Goal: Task Accomplishment & Management: Use online tool/utility

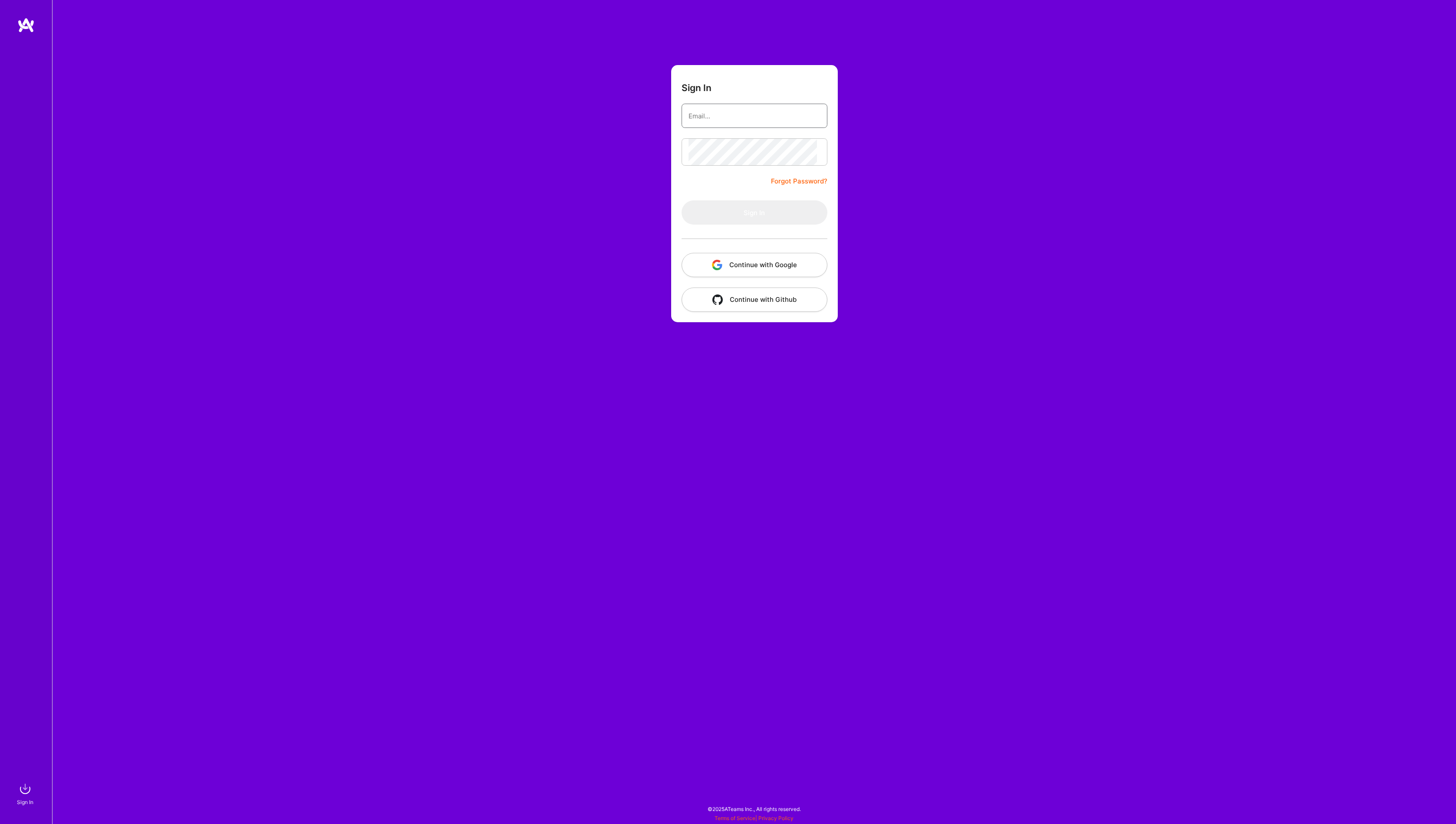
type input "[PERSON_NAME][EMAIL_ADDRESS][DOMAIN_NAME]"
click at [754, 224] on button "Sign In" at bounding box center [754, 212] width 146 height 24
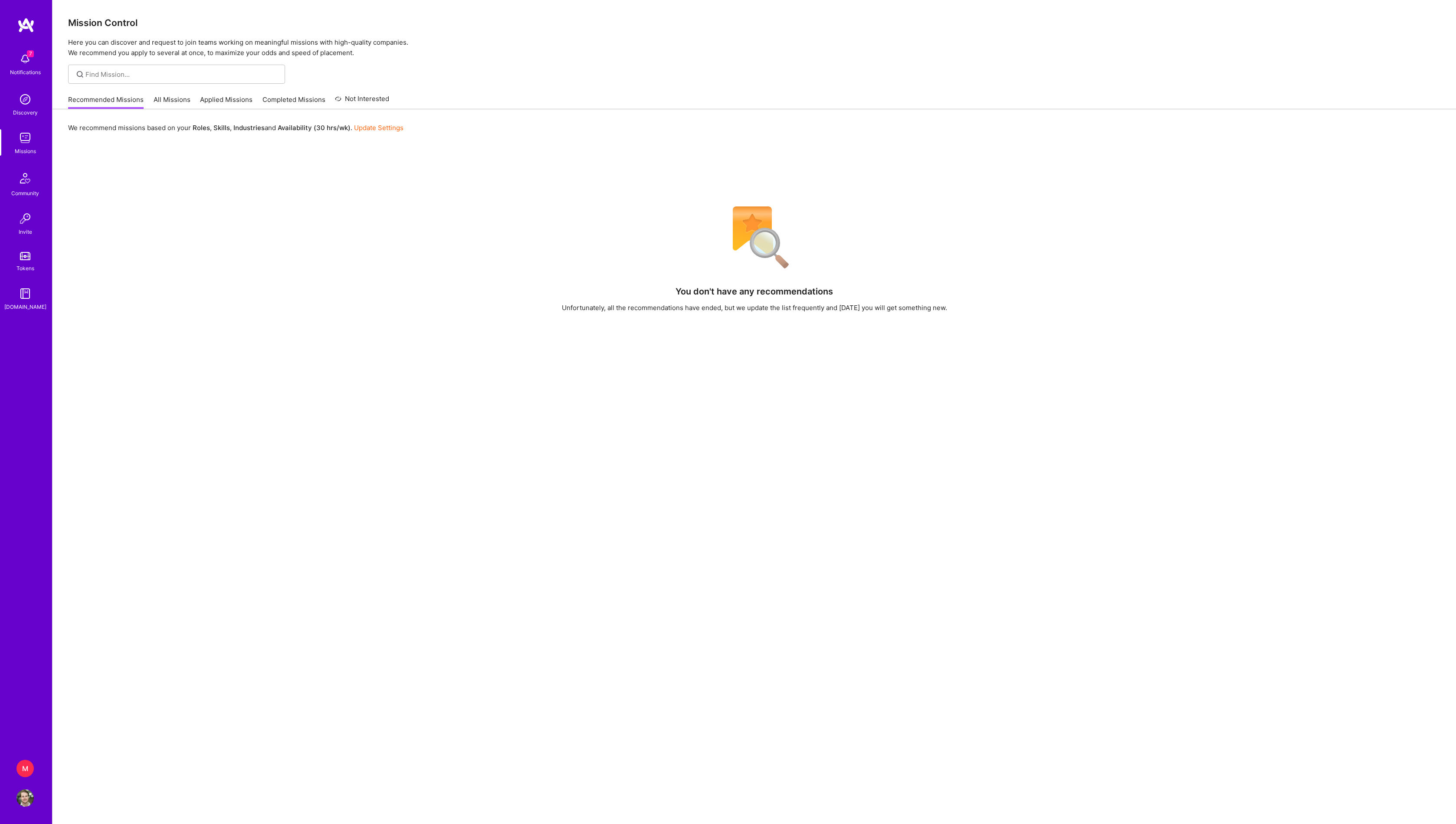
click at [31, 767] on div "M" at bounding box center [25, 769] width 18 height 18
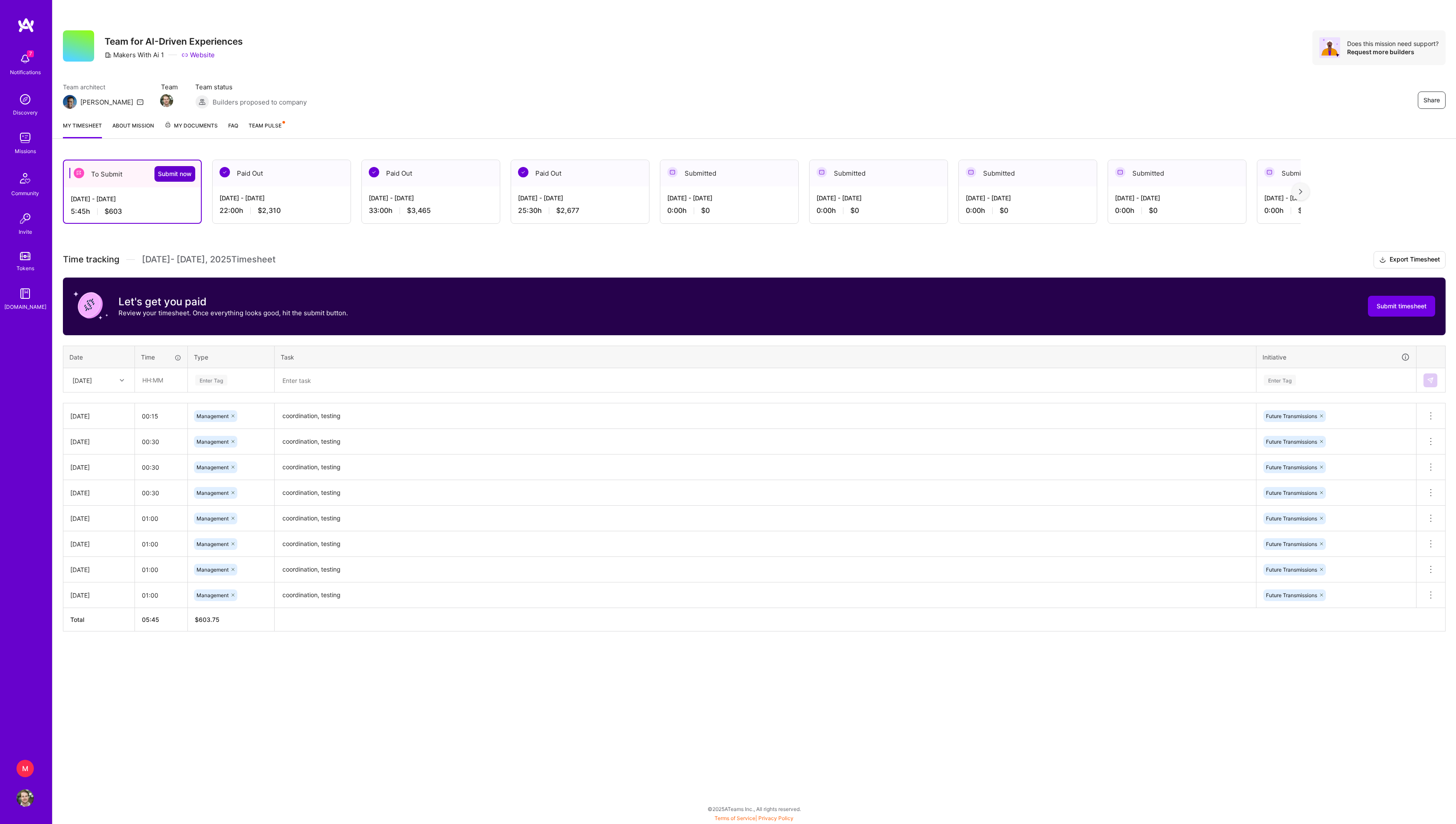
click at [173, 174] on span "Submit now" at bounding box center [175, 174] width 34 height 9
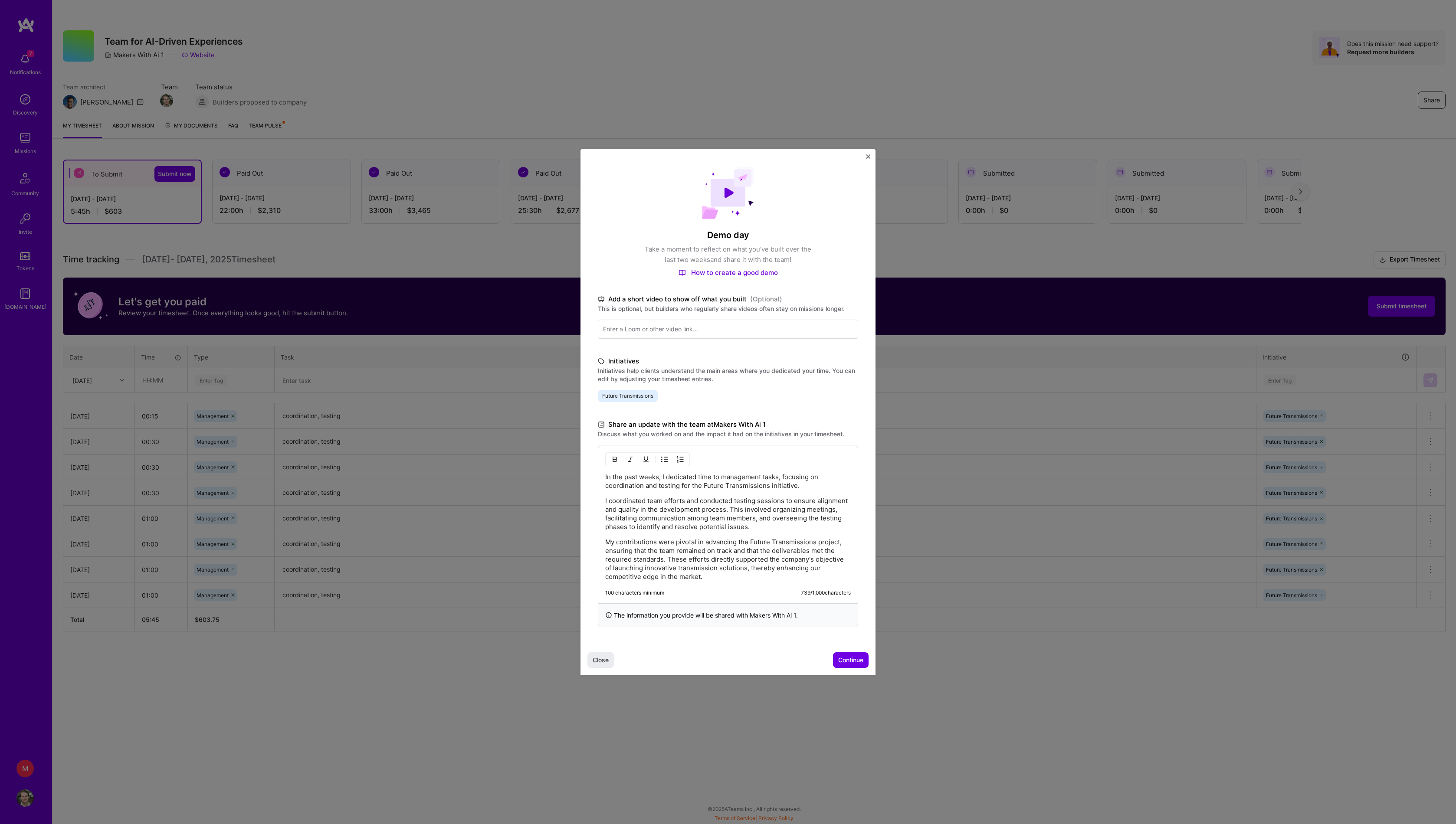
click at [609, 475] on p "In the past weeks, I dedicated time to management tasks, focusing on coordinati…" at bounding box center [728, 482] width 246 height 18
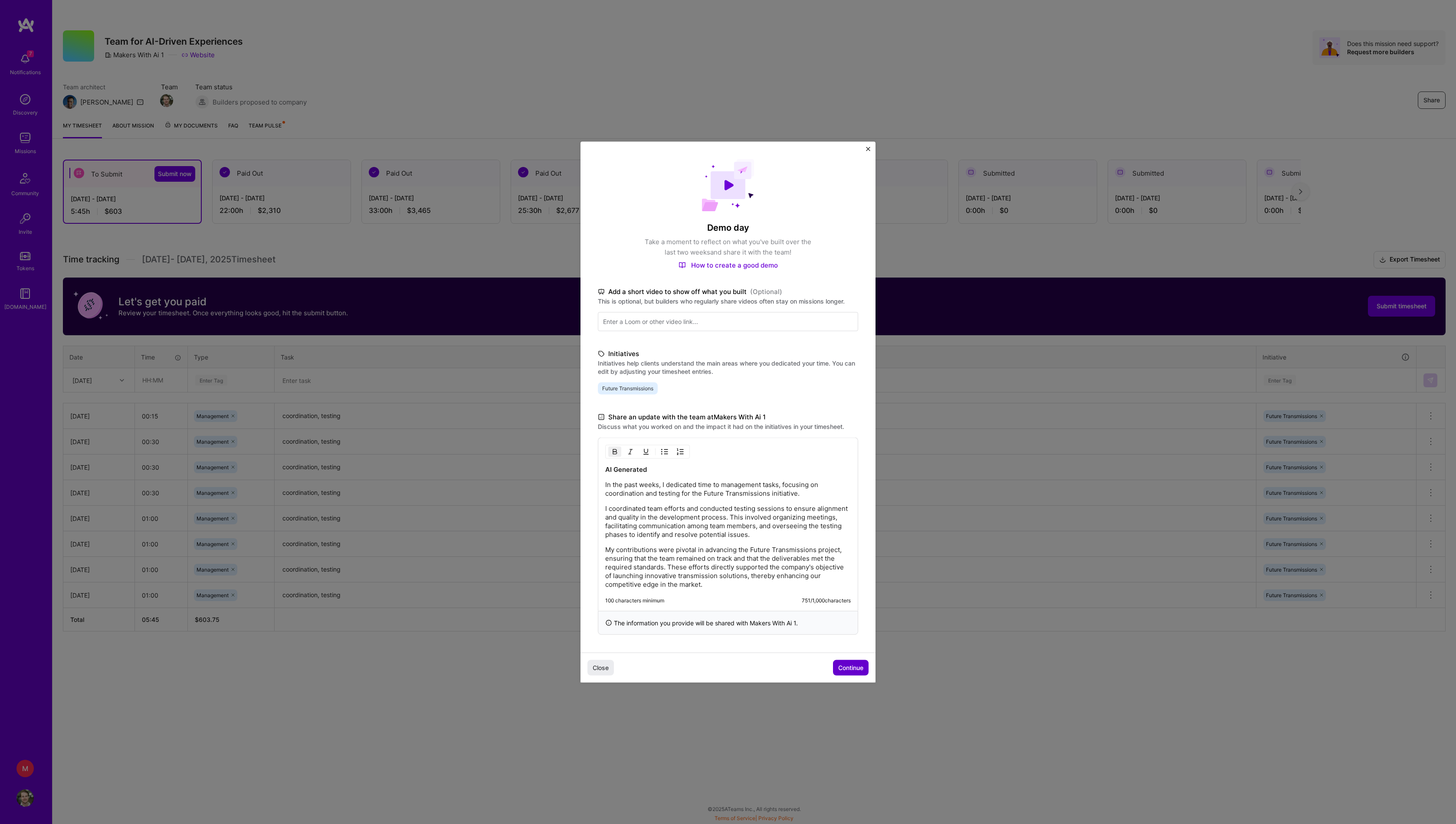
click at [846, 672] on span "Continue" at bounding box center [851, 667] width 25 height 9
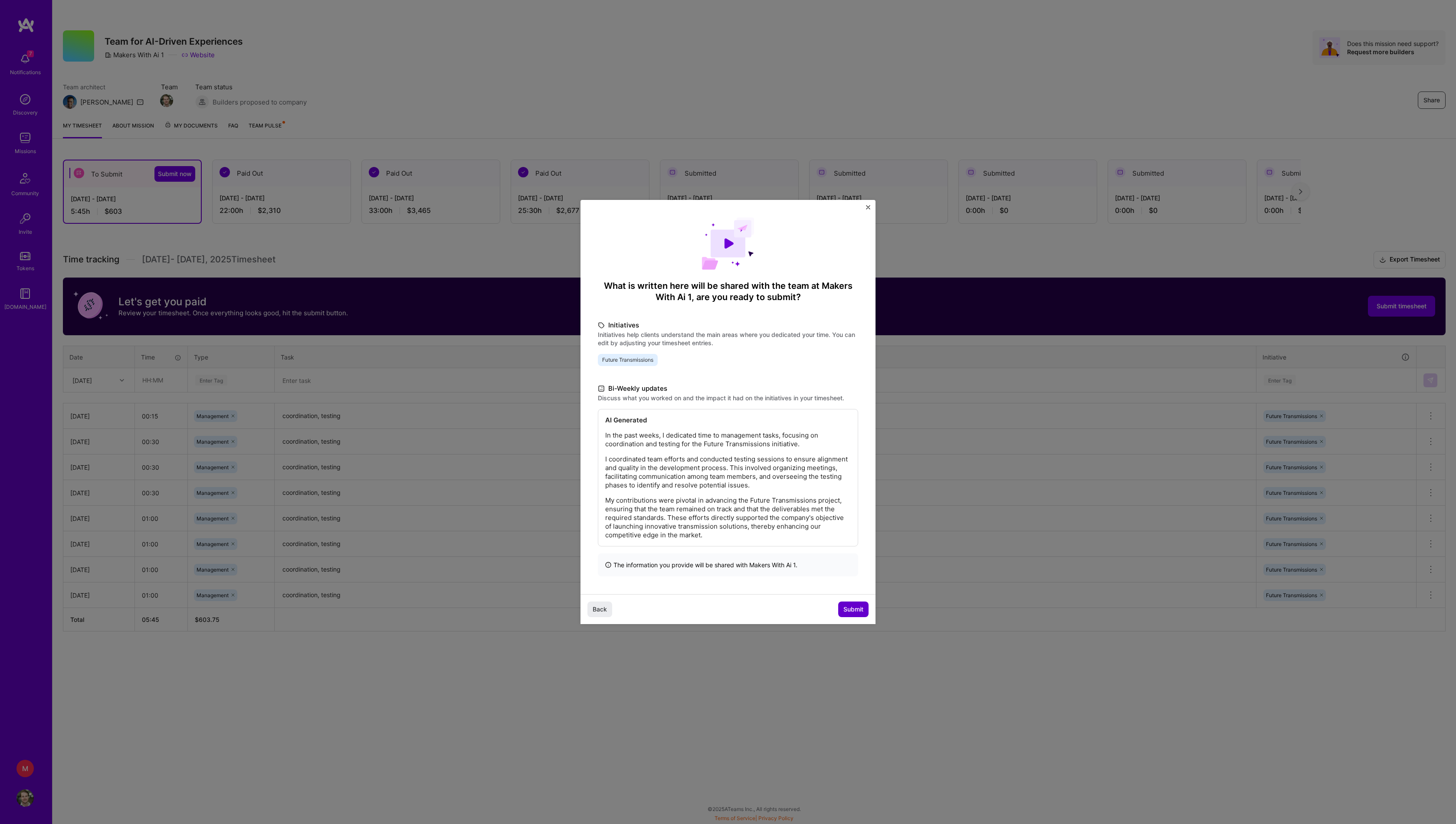
click at [846, 614] on span "Submit" at bounding box center [853, 609] width 20 height 9
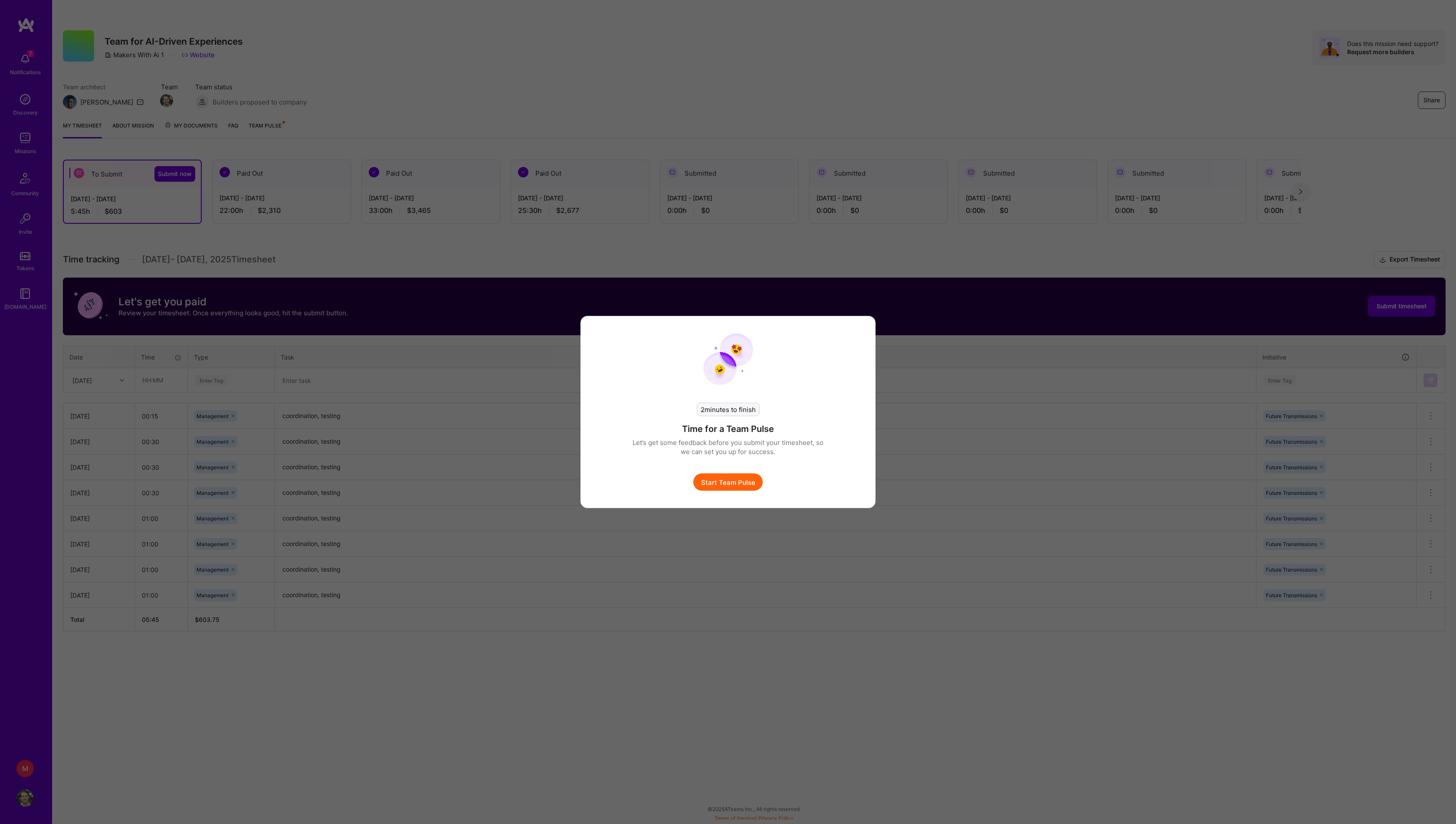
click at [740, 482] on button "Start Team Pulse" at bounding box center [728, 482] width 69 height 18
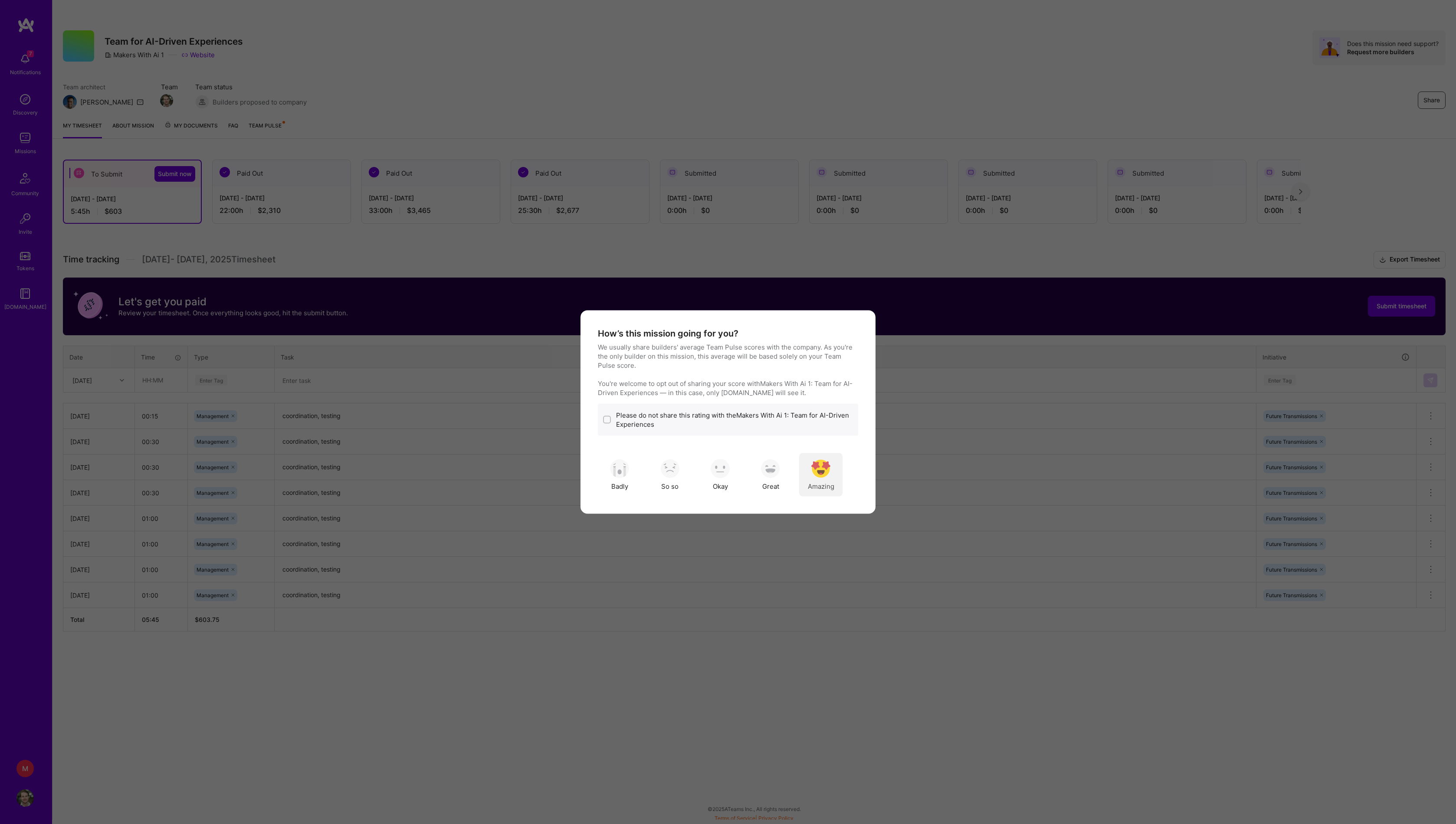
click at [823, 478] on img "modal" at bounding box center [821, 469] width 19 height 19
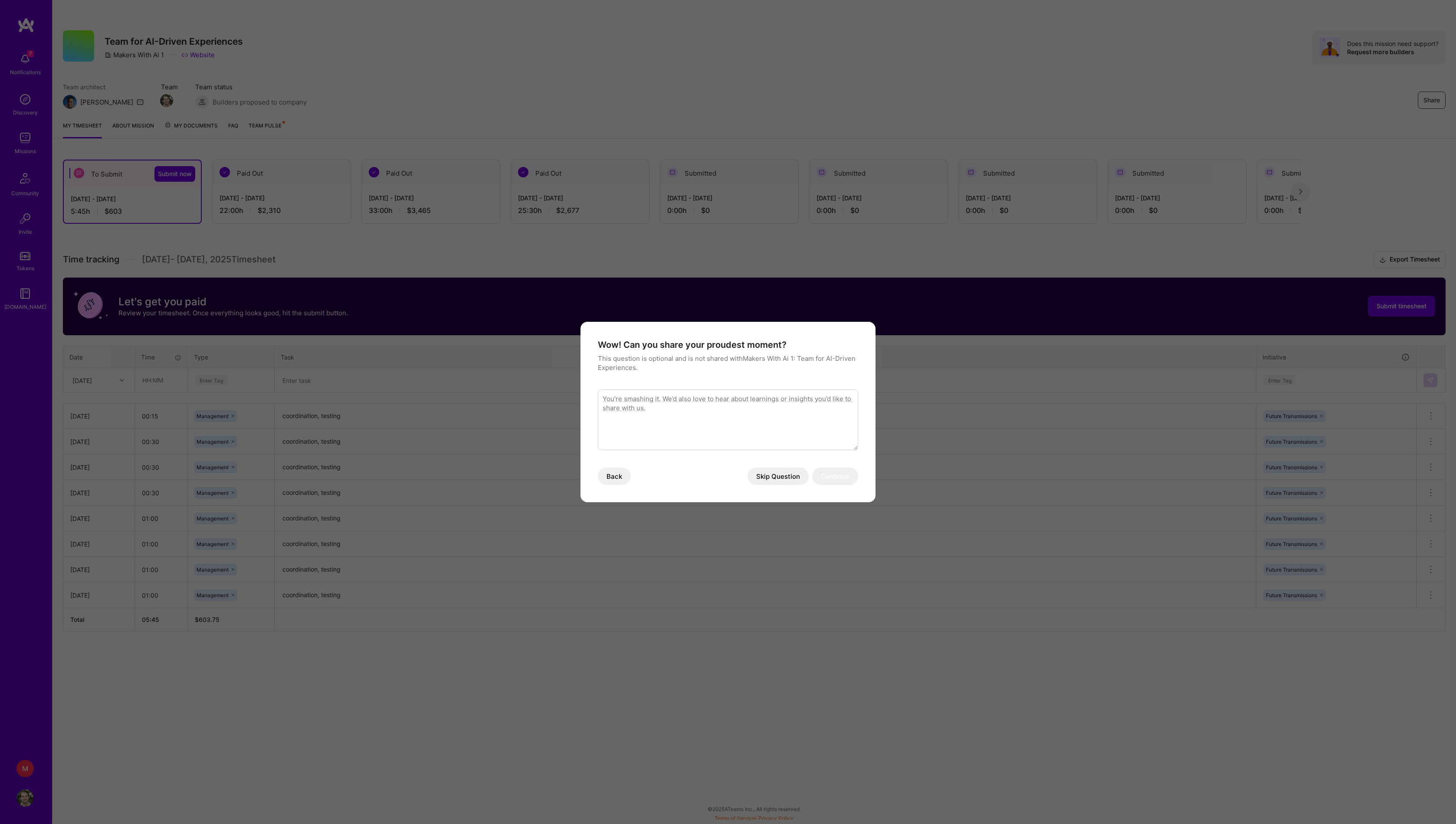
click at [784, 478] on button "Skip Question" at bounding box center [778, 476] width 61 height 18
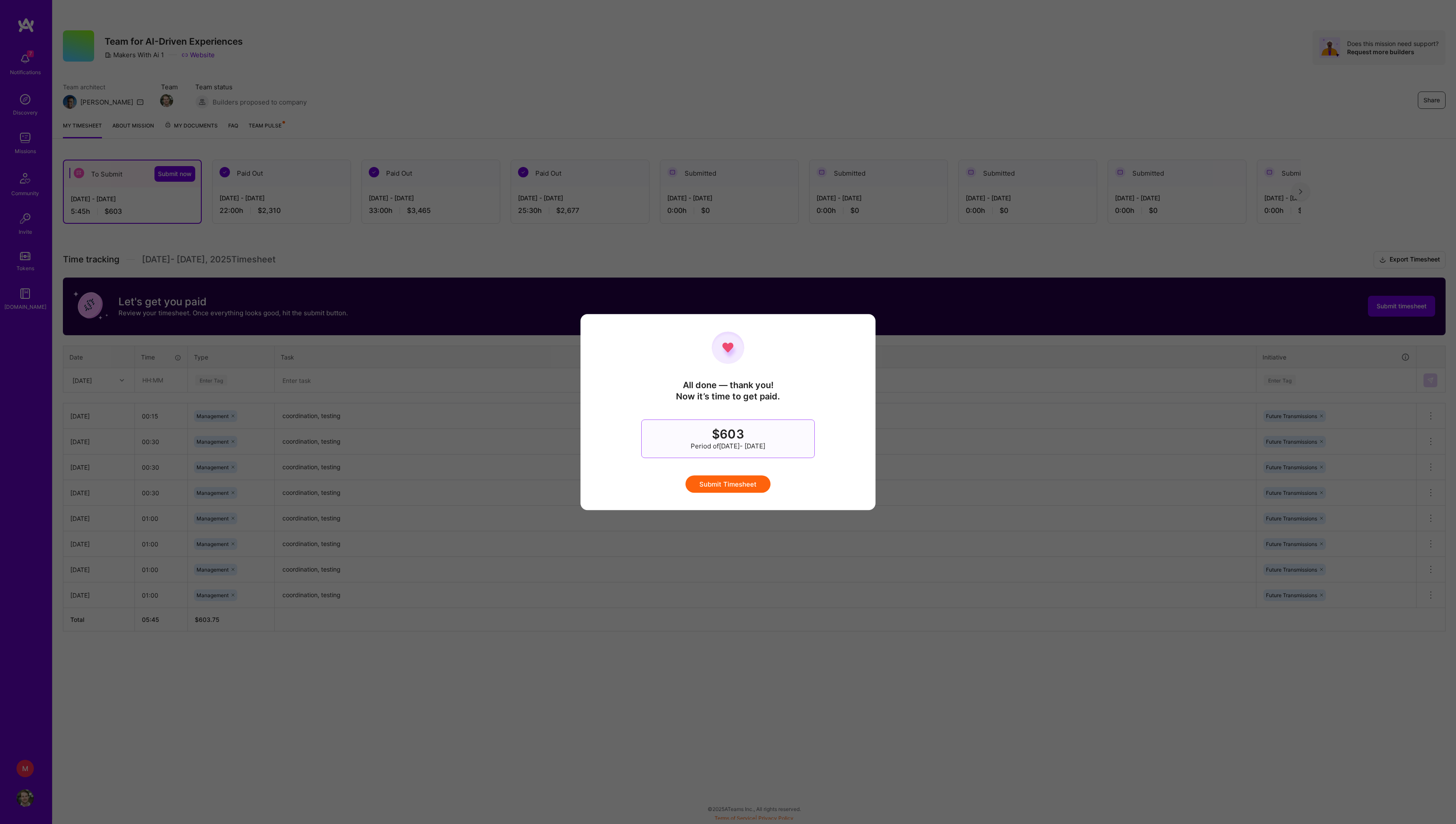
click at [761, 489] on button "Submit Timesheet" at bounding box center [728, 484] width 85 height 18
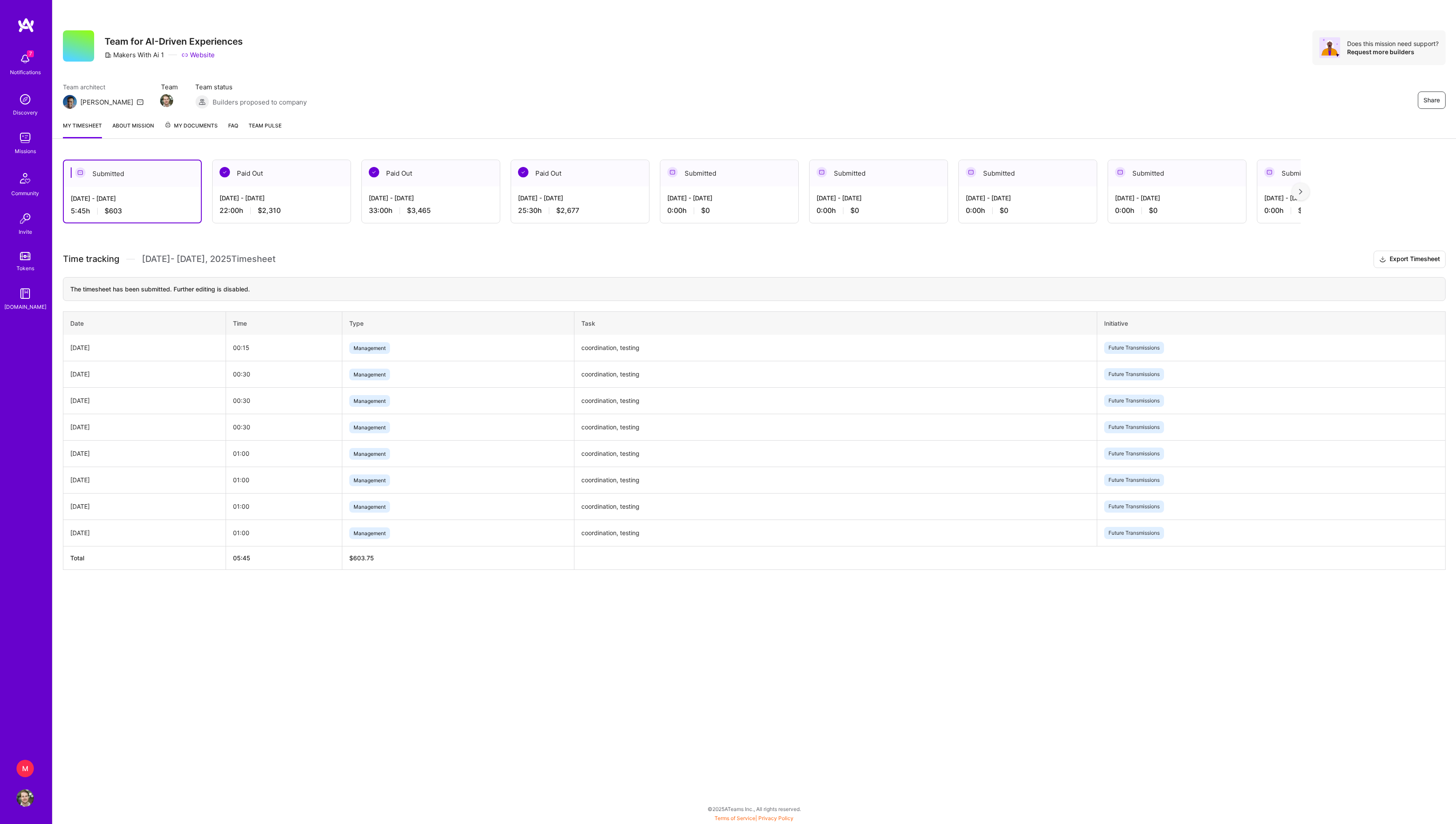
click at [22, 267] on link "Tokens" at bounding box center [24, 260] width 54 height 24
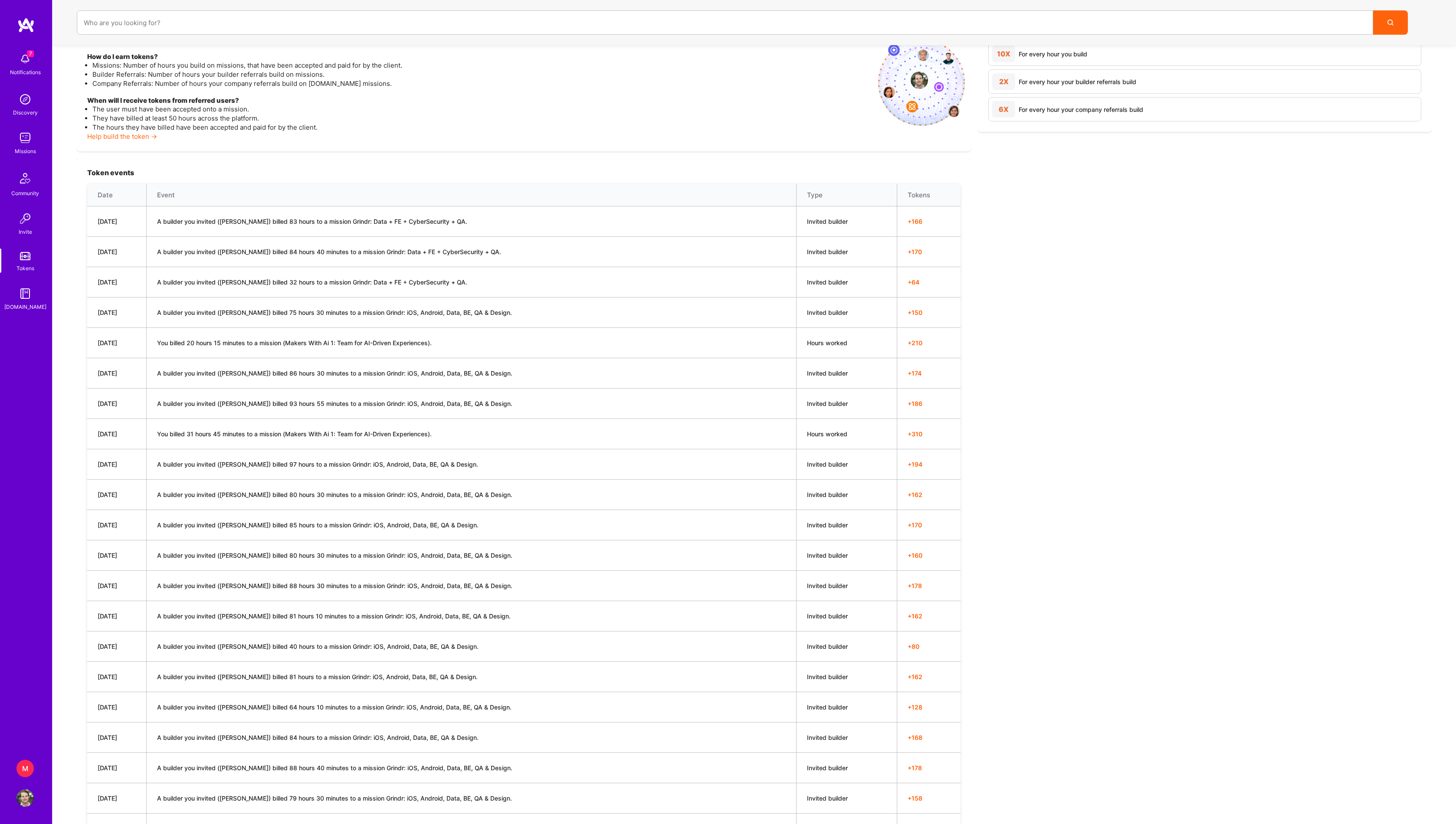
scroll to position [84, 0]
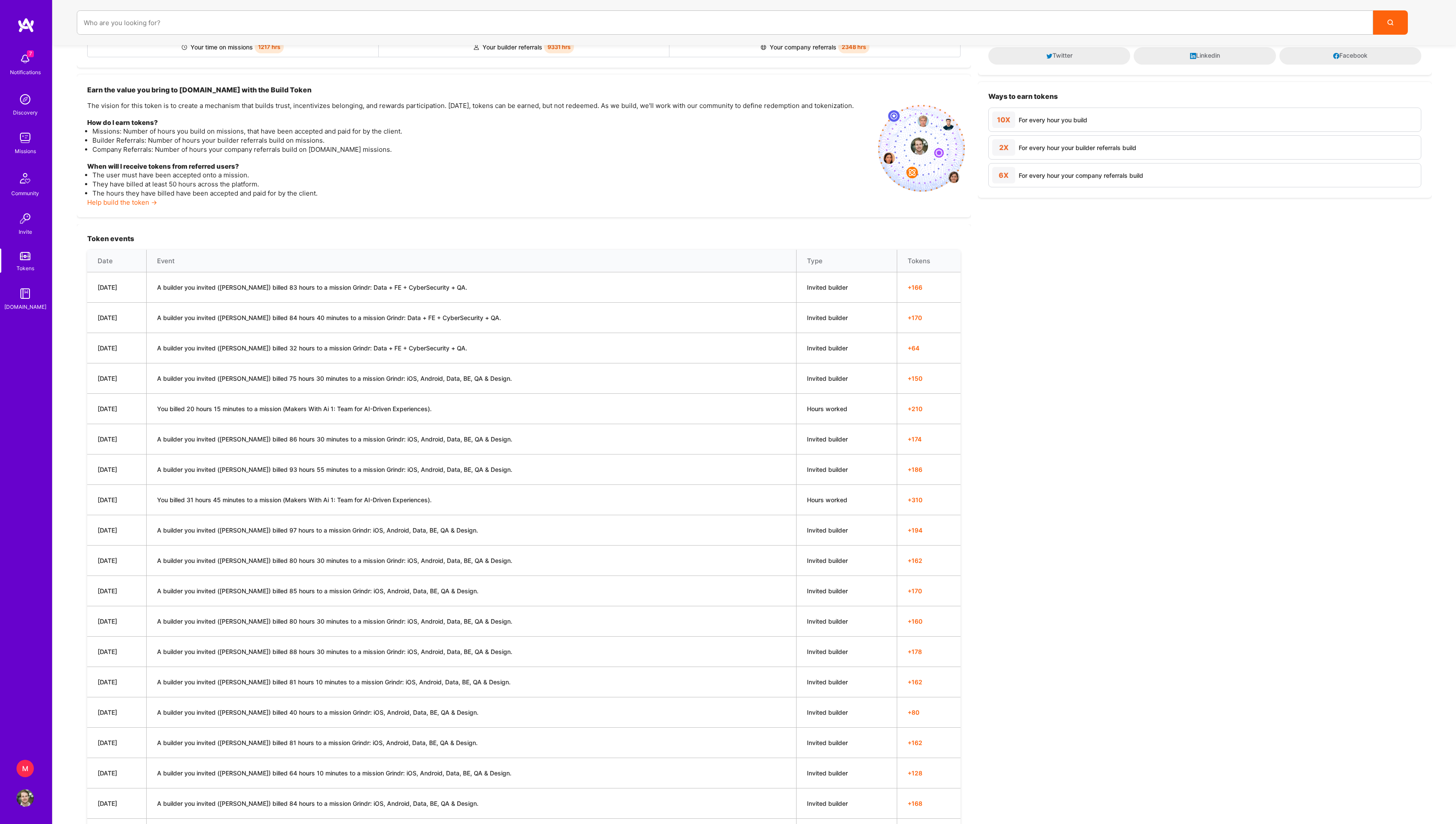
click at [115, 273] on th "Date" at bounding box center [117, 260] width 59 height 22
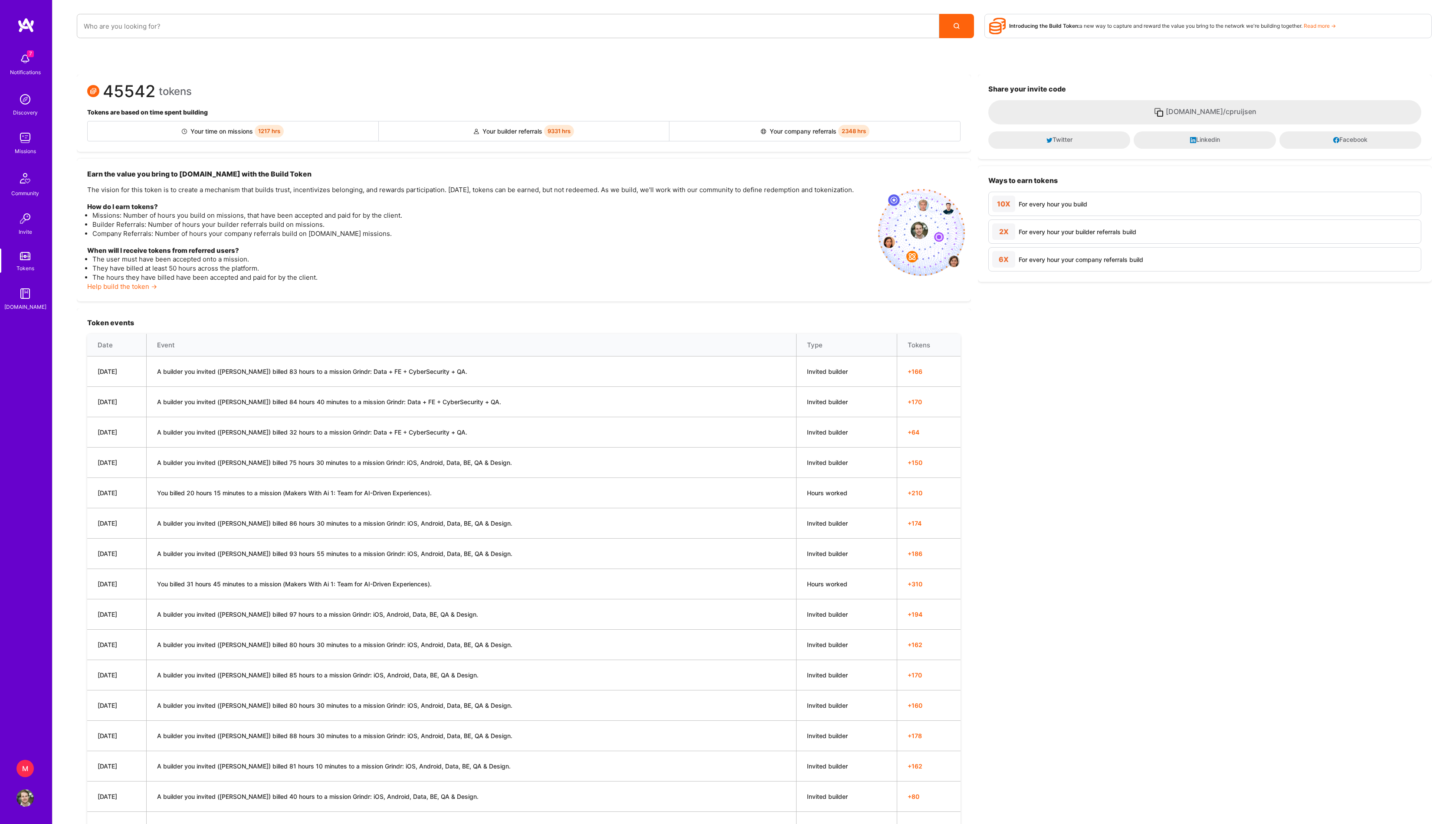
scroll to position [0, 0]
click at [28, 804] on img at bounding box center [25, 798] width 18 height 18
